Goal: Information Seeking & Learning: Learn about a topic

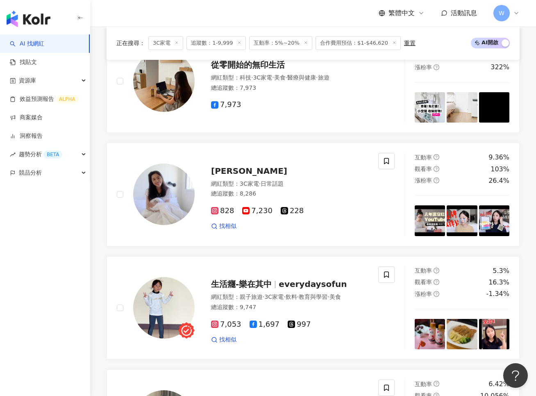
scroll to position [388, 0]
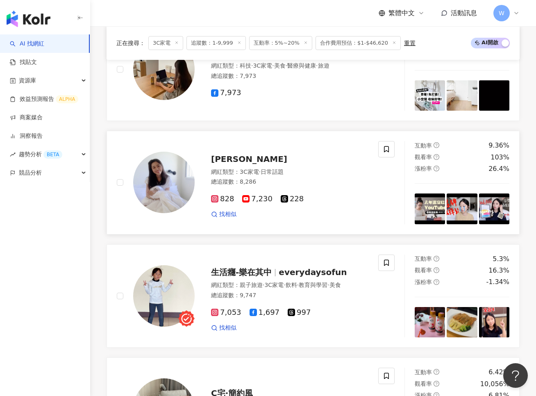
click at [259, 199] on span "7,230" at bounding box center [257, 199] width 30 height 9
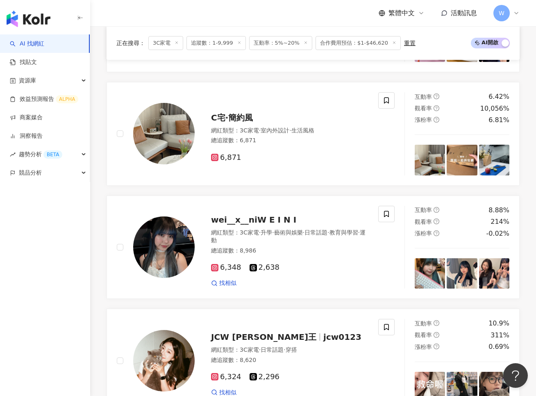
scroll to position [665, 0]
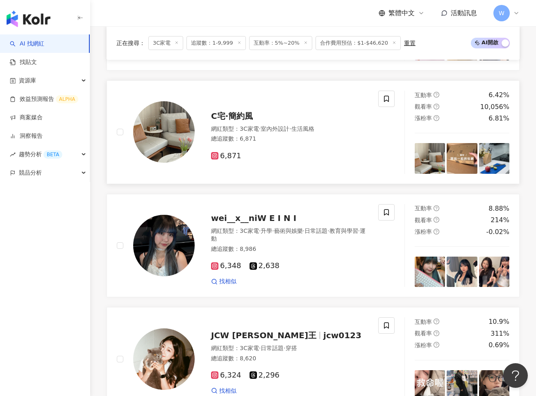
click at [232, 154] on span "6,871" at bounding box center [226, 156] width 30 height 9
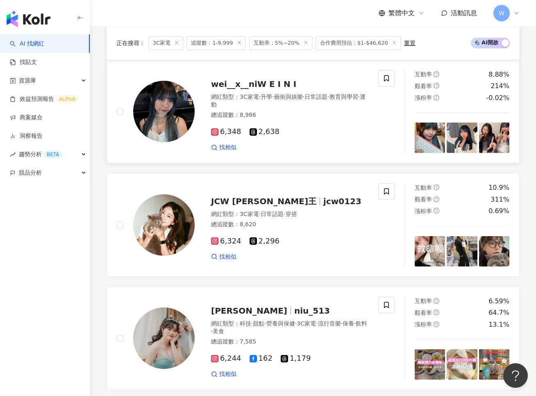
scroll to position [878, 0]
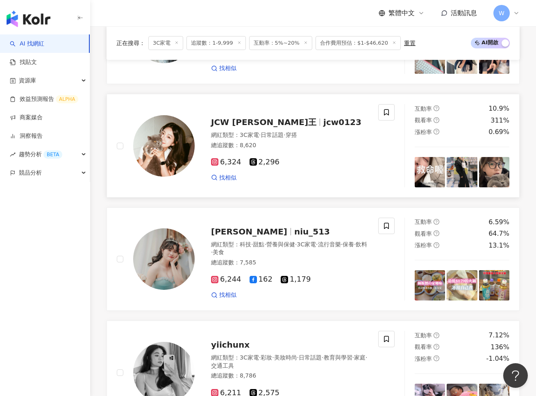
click at [228, 164] on span "6,324" at bounding box center [226, 162] width 30 height 9
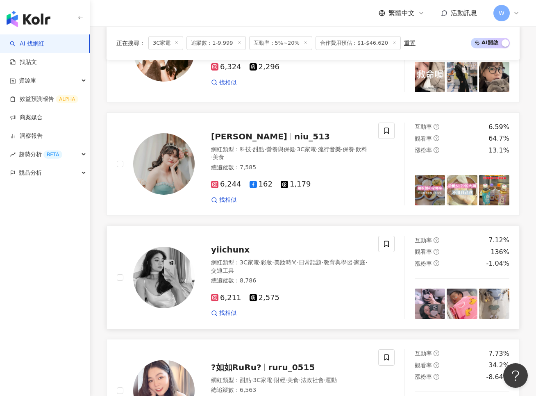
scroll to position [1001, 0]
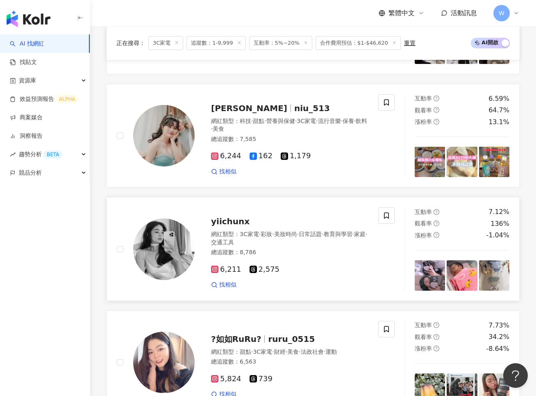
click at [220, 268] on span "6,211" at bounding box center [226, 269] width 30 height 9
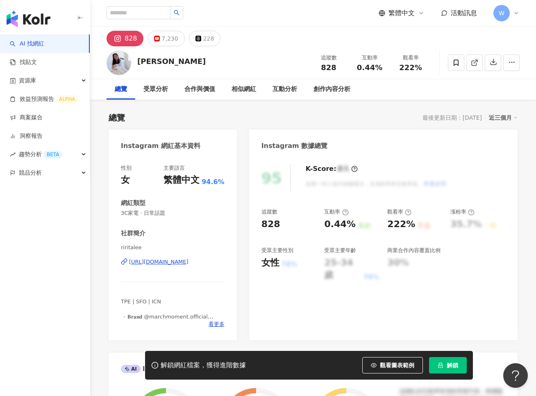
click at [129, 40] on div "828" at bounding box center [131, 38] width 13 height 11
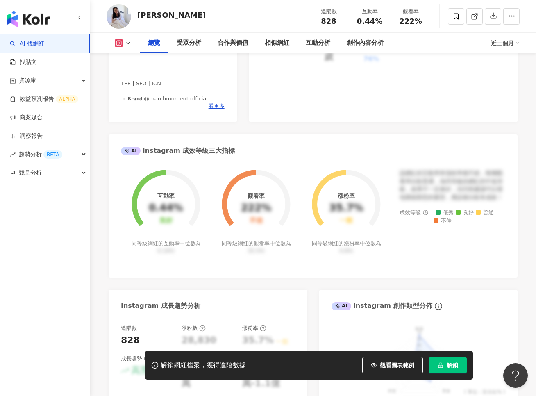
scroll to position [155, 0]
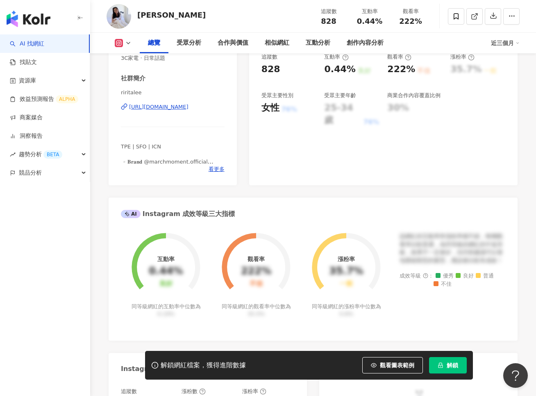
click at [188, 109] on div "https://www.instagram.com/riritalee/" at bounding box center [158, 106] width 59 height 7
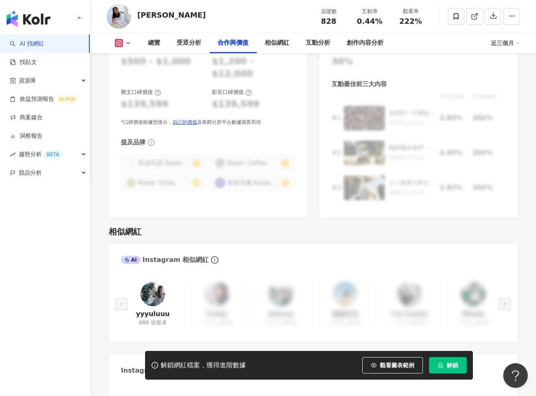
scroll to position [1171, 0]
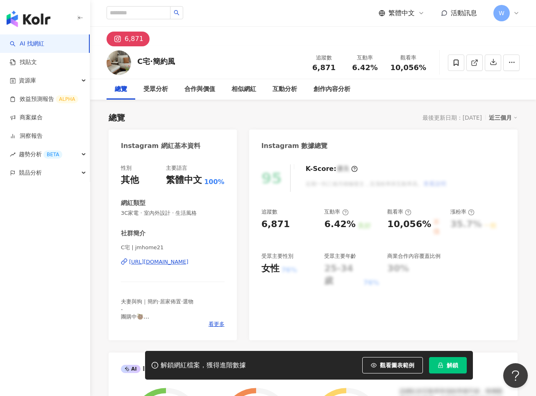
click at [188, 263] on div "https://www.instagram.com/jmhome21/" at bounding box center [158, 261] width 59 height 7
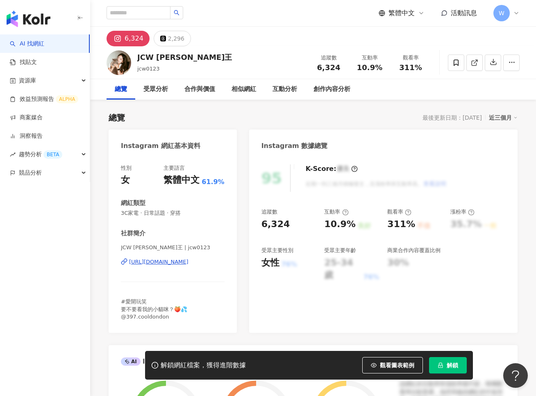
click at [157, 263] on div "https://www.instagram.com/jcw0123/" at bounding box center [158, 261] width 59 height 7
click at [244, 120] on div "總覽 最後更新日期：2025/8/10 近三個月" at bounding box center [313, 117] width 409 height 11
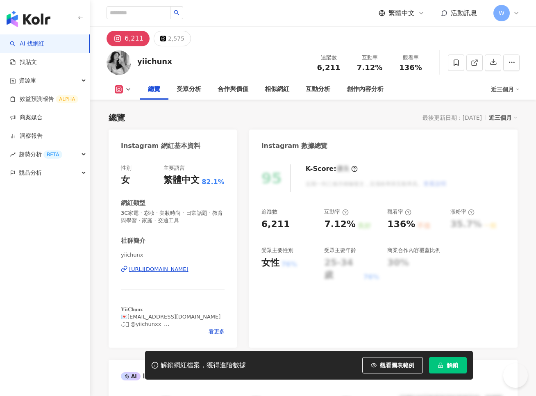
click at [188, 267] on div "[URL][DOMAIN_NAME]" at bounding box center [158, 268] width 59 height 7
click at [338, 120] on div "總覽 最後更新日期：2025/8/7 近三個月" at bounding box center [313, 117] width 409 height 11
click at [261, 36] on div "6,211 2,575" at bounding box center [313, 37] width 446 height 20
